Goal: Transaction & Acquisition: Purchase product/service

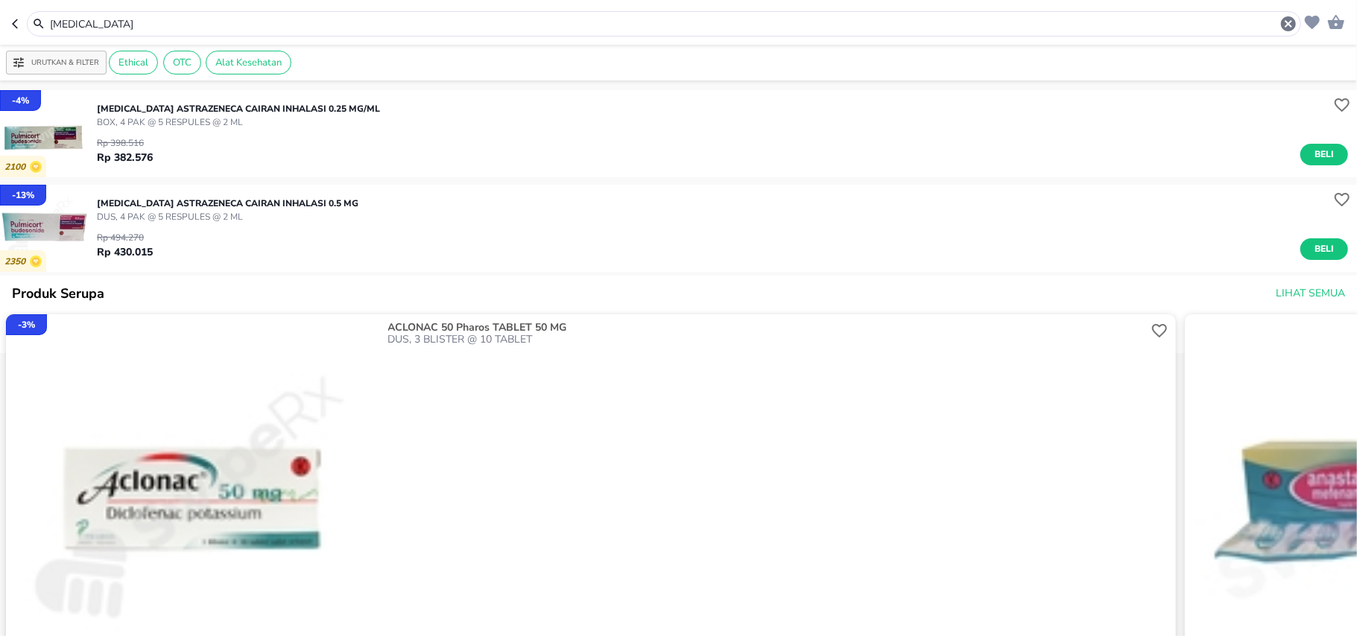
drag, startPoint x: 109, startPoint y: 24, endPoint x: 0, endPoint y: 69, distance: 117.9
click at [0, 69] on div "[MEDICAL_DATA] Urutkan & Filter Ethical OTC Alat Kesehatan - 4 % 2100 [MEDICAL_…" at bounding box center [678, 318] width 1357 height 636
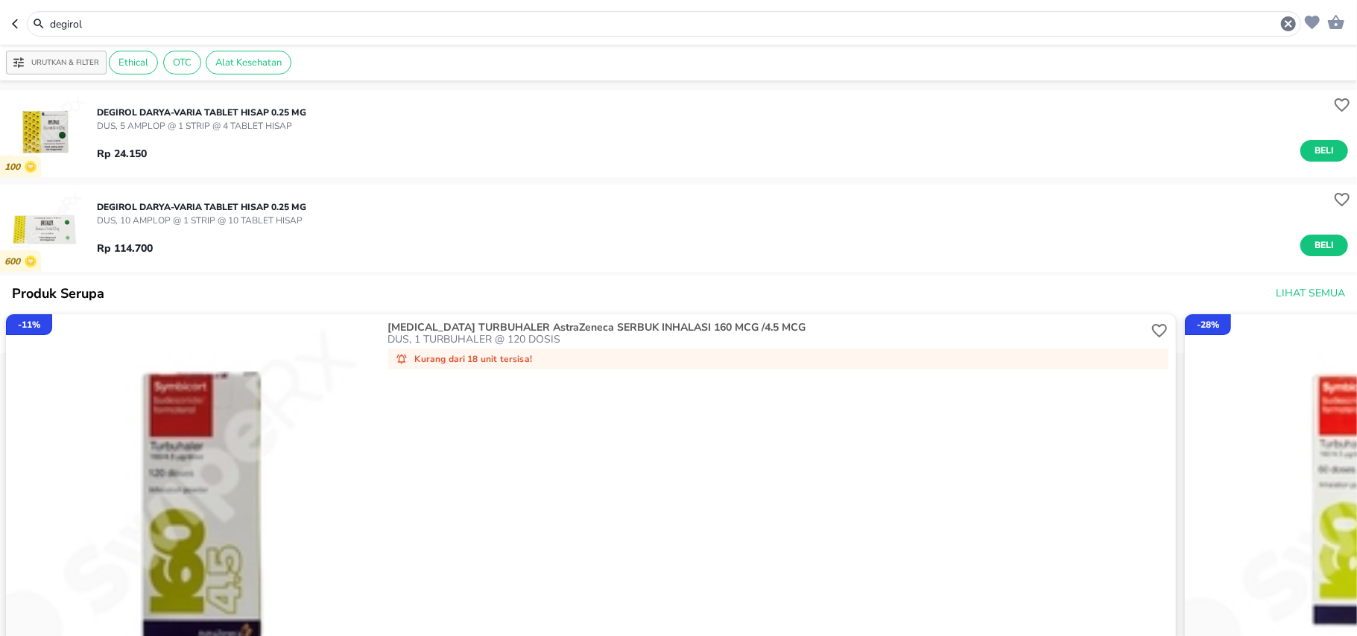
drag, startPoint x: 88, startPoint y: 22, endPoint x: 0, endPoint y: 19, distance: 88.0
click at [0, 19] on header "degirol" at bounding box center [678, 22] width 1357 height 45
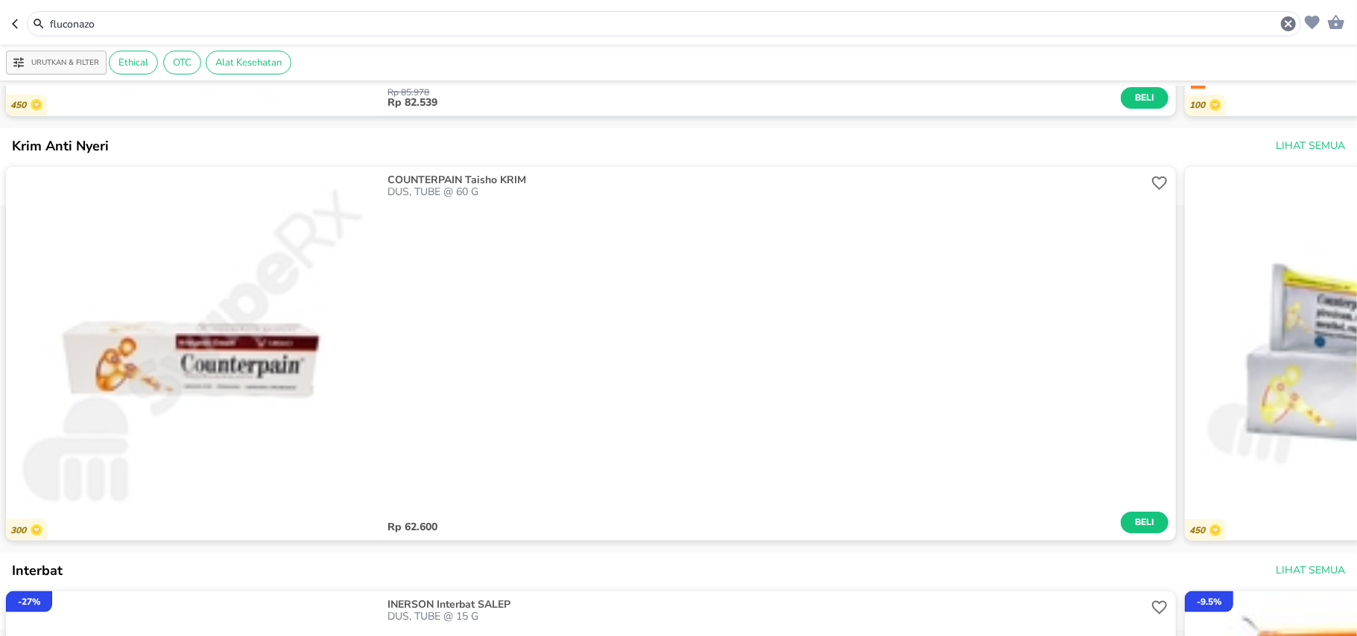
scroll to position [1390, 0]
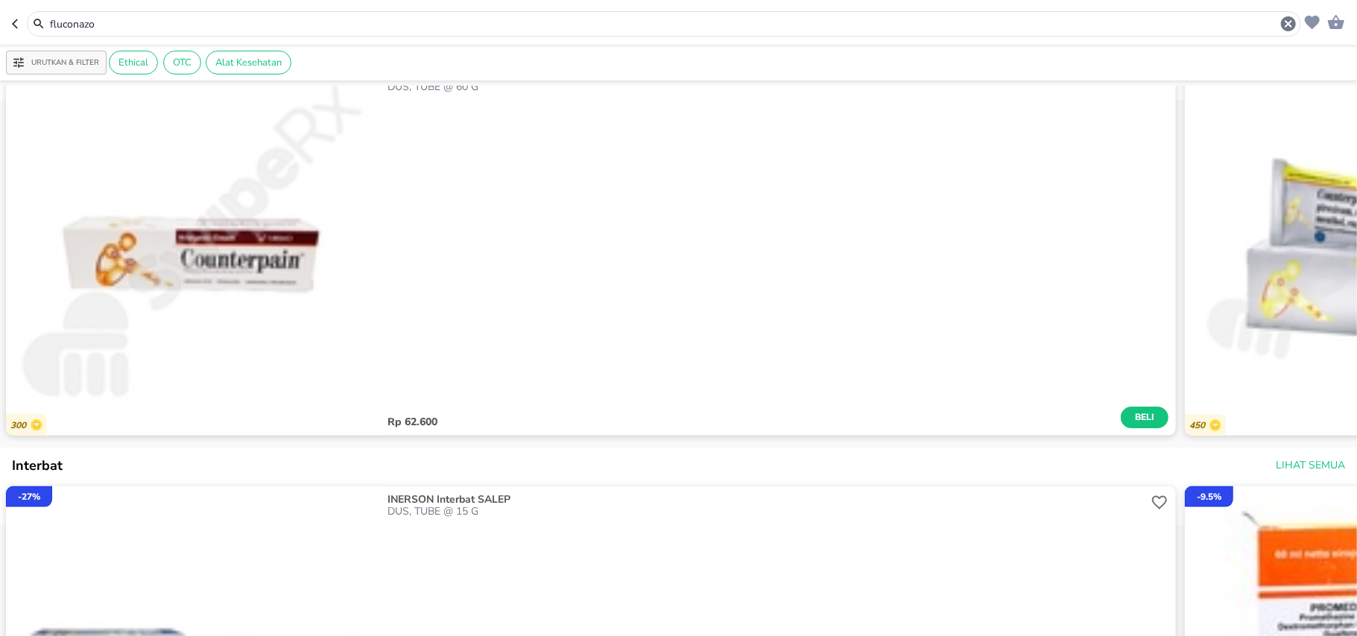
drag, startPoint x: 102, startPoint y: 22, endPoint x: 0, endPoint y: -7, distance: 106.1
click at [0, 0] on html "Halo Apotek Caringin Rangkapan Jaya Pancoran Mas, selamat datang! fluconazo Uru…" at bounding box center [678, 0] width 1357 height 0
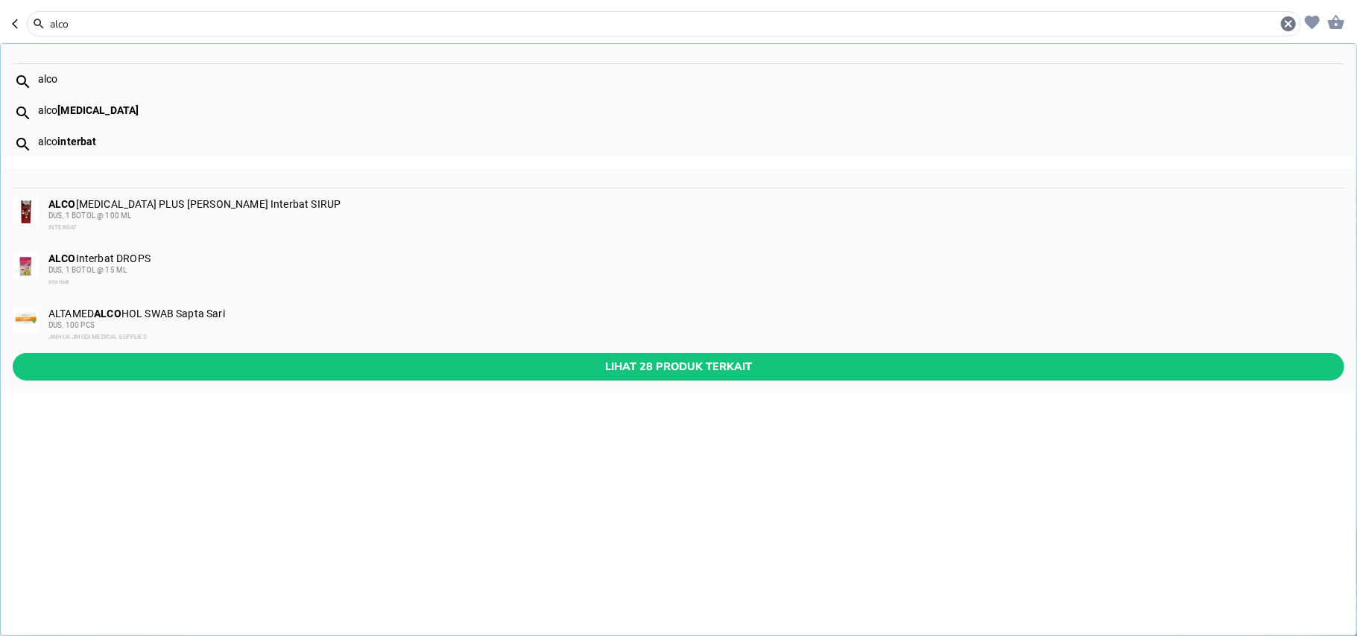
type input "alco"
click at [207, 204] on div "ALCO [MEDICAL_DATA] PLUS [PERSON_NAME] Interbat SIRUP DUS, 1 BOTOL @ 100 ML INT…" at bounding box center [695, 216] width 1294 height 36
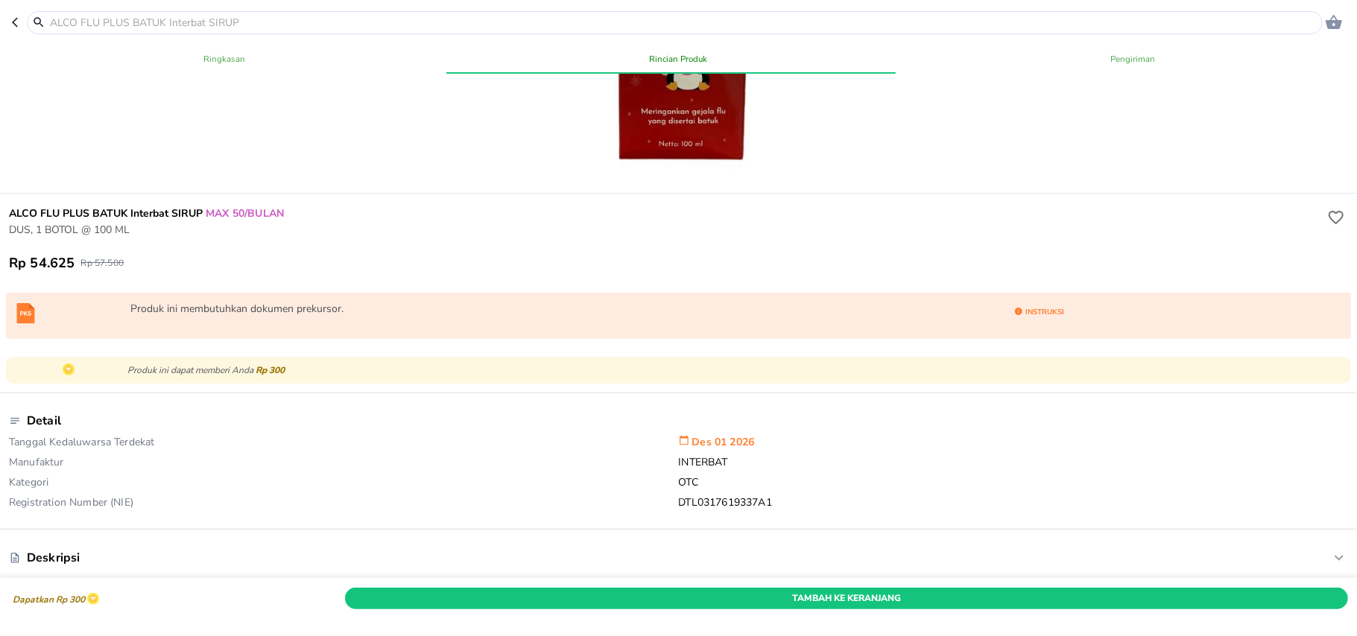
scroll to position [298, 0]
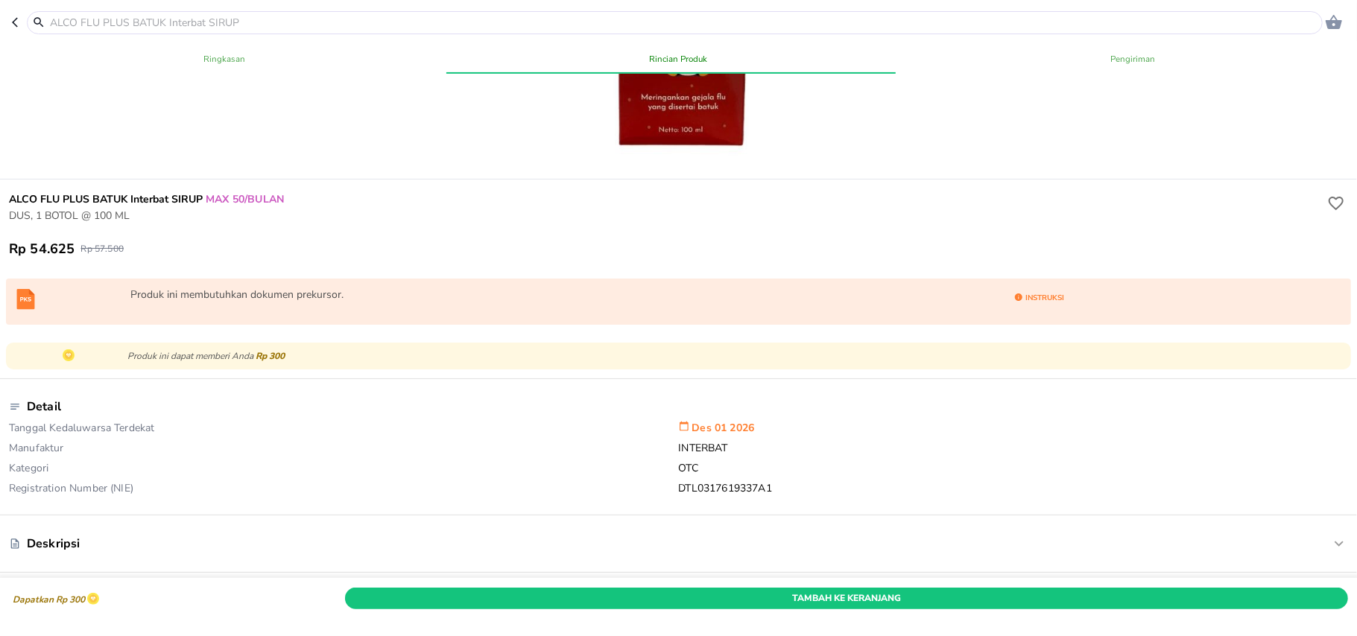
click at [275, 13] on div at bounding box center [675, 22] width 1296 height 23
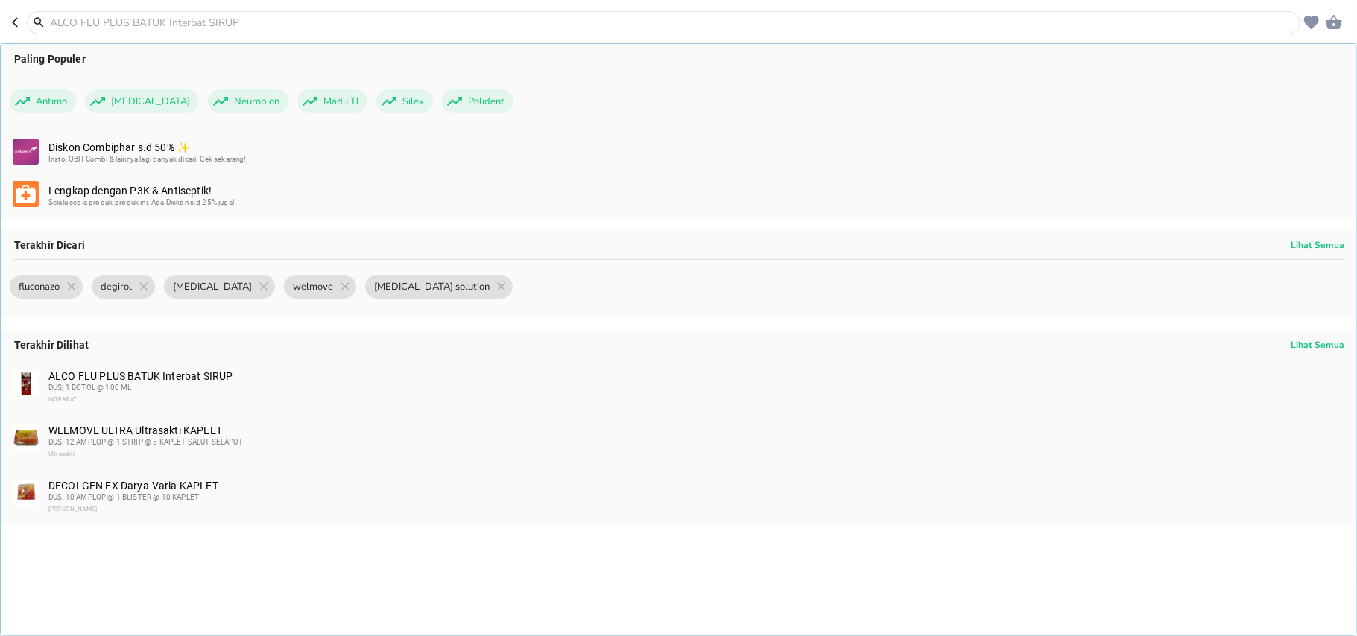
click at [282, 22] on input "text" at bounding box center [672, 23] width 1248 height 16
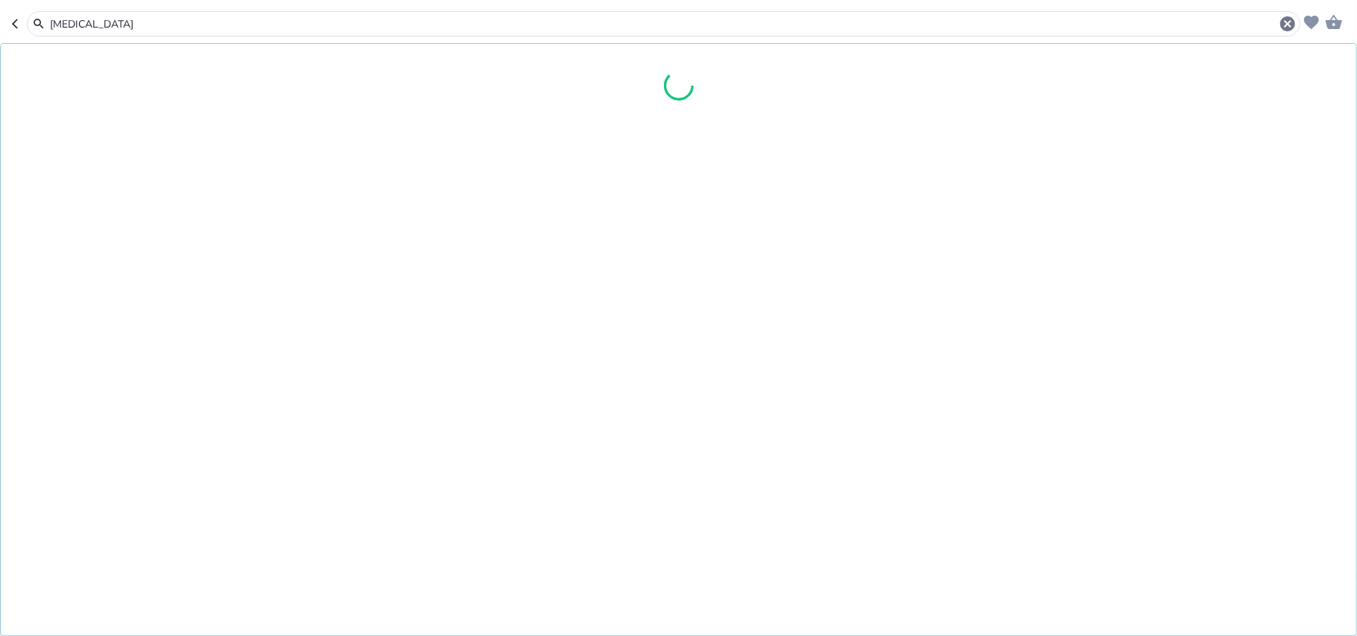
type input "[MEDICAL_DATA]"
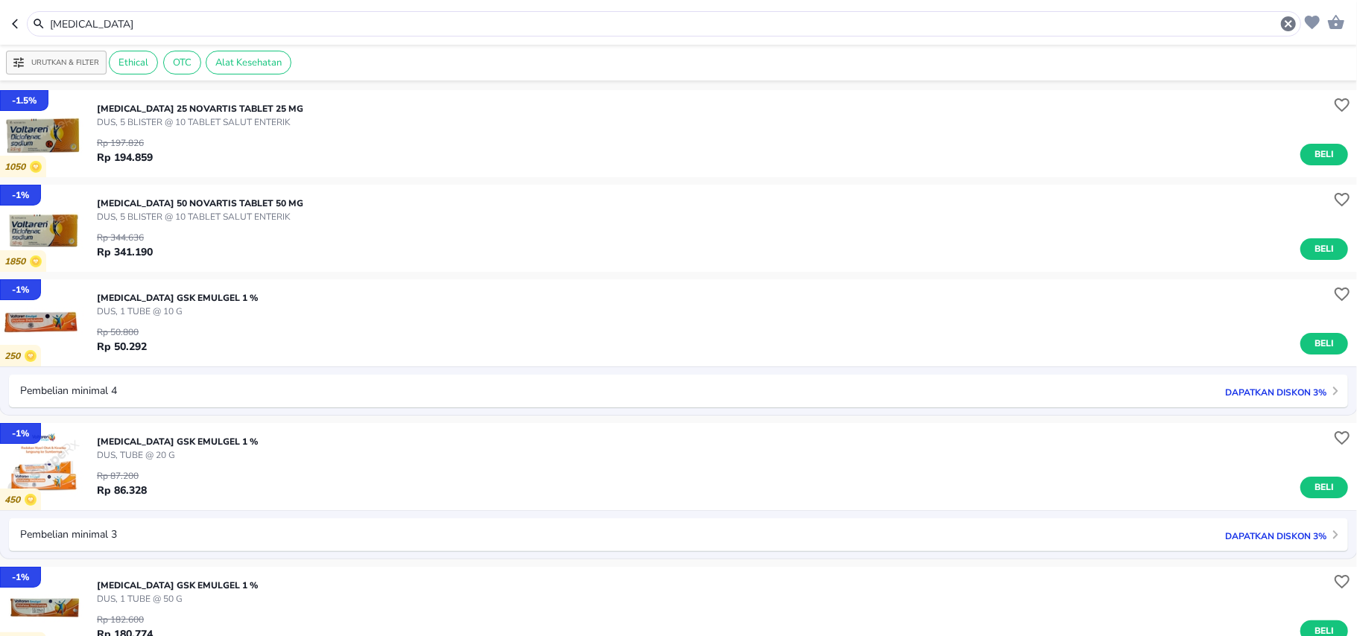
click at [300, 332] on div "Rp 50.800 Rp 50.292 Beli" at bounding box center [722, 336] width 1251 height 37
click at [48, 319] on img "button" at bounding box center [43, 322] width 87 height 87
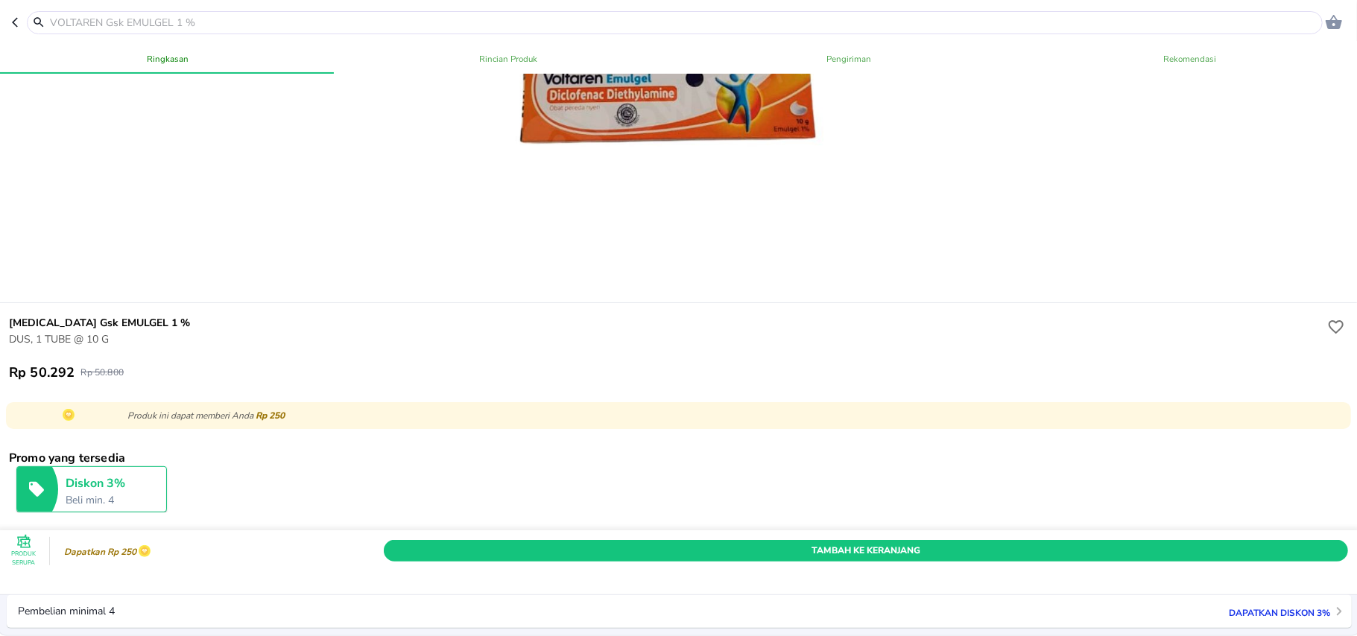
scroll to position [198, 0]
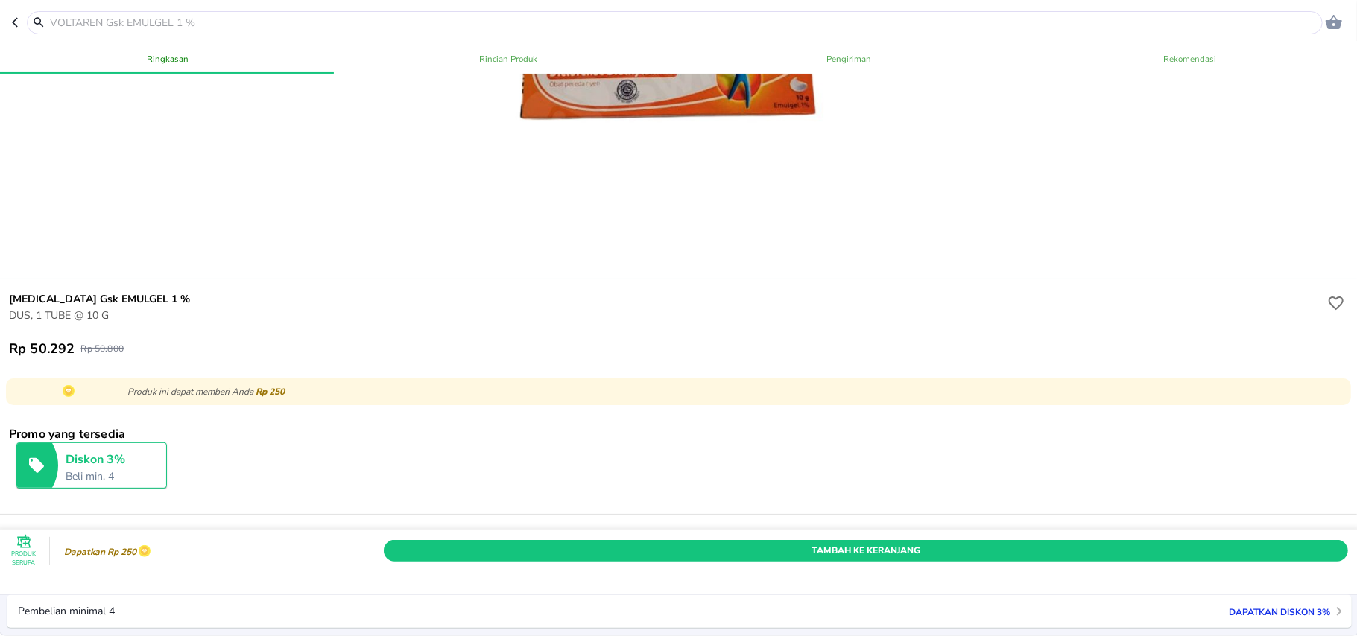
click at [0, 279] on button "button" at bounding box center [43, 322] width 87 height 87
click at [1211, 397] on p "Produk ini dapat memberi Anda Rp 250" at bounding box center [733, 391] width 1213 height 13
